Goal: Find contact information: Find contact information

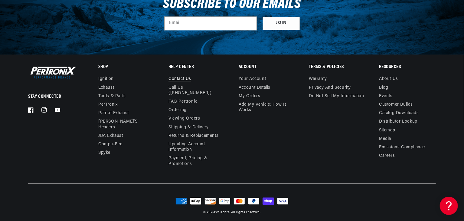
scroll to position [0, 183]
click at [177, 79] on link "Contact us" at bounding box center [179, 79] width 23 height 7
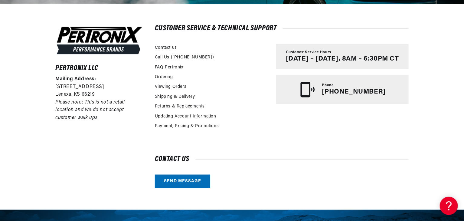
scroll to position [151, 0]
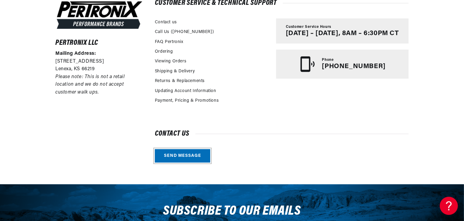
click at [183, 156] on link "Send message" at bounding box center [182, 156] width 55 height 14
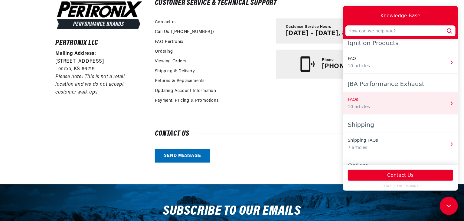
scroll to position [0, 0]
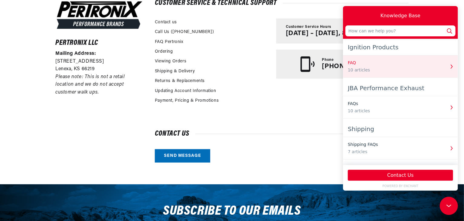
click at [365, 71] on div "10 articles" at bounding box center [395, 70] width 97 height 6
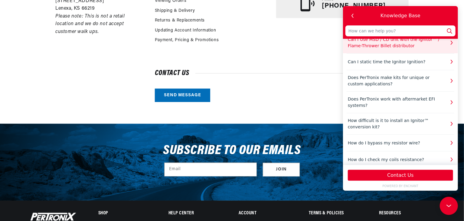
scroll to position [0, 183]
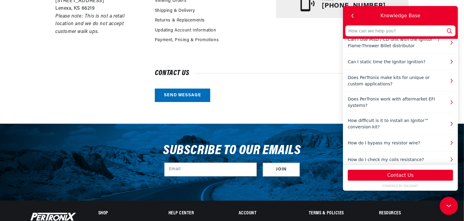
click at [52, 71] on div "Pertronix LLC Mailing Address: 10955 Mill Creek Road Lenexa, KS 66219 Please no…" at bounding box center [231, 21] width 383 height 206
